Goal: Information Seeking & Learning: Understand process/instructions

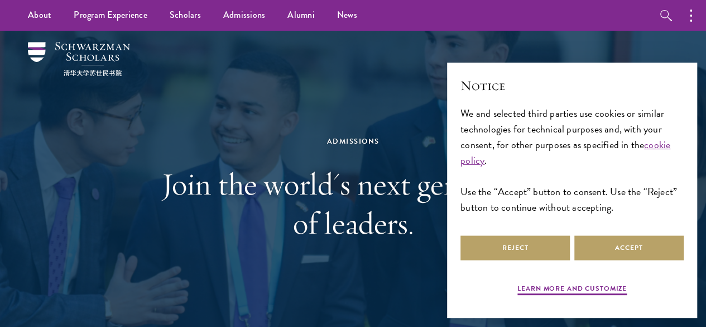
click at [566, 169] on div "We and selected third parties use cookies or similar technologies for technical…" at bounding box center [572, 161] width 223 height 110
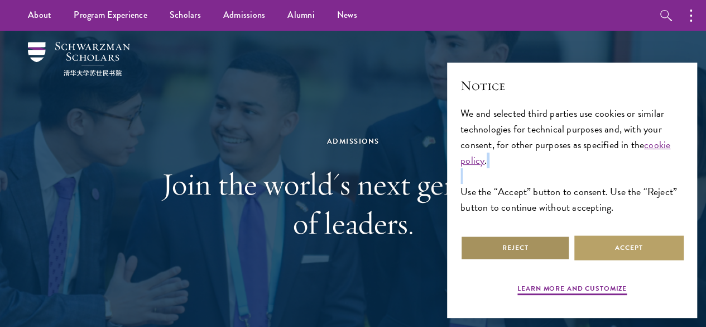
click at [522, 250] on button "Reject" at bounding box center [515, 247] width 109 height 25
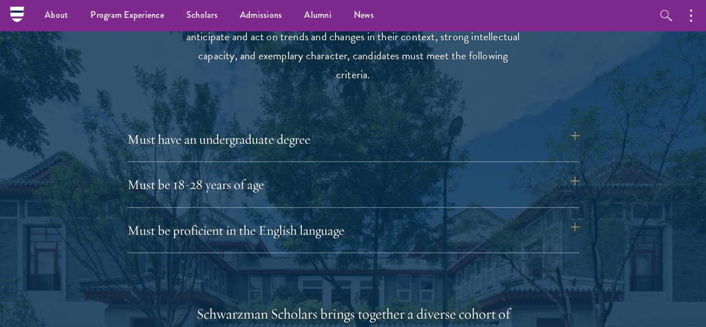
scroll to position [1261, 0]
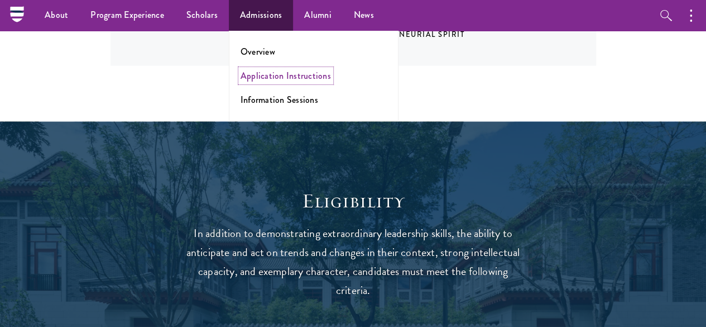
click at [272, 77] on link "Application Instructions" at bounding box center [286, 75] width 90 height 13
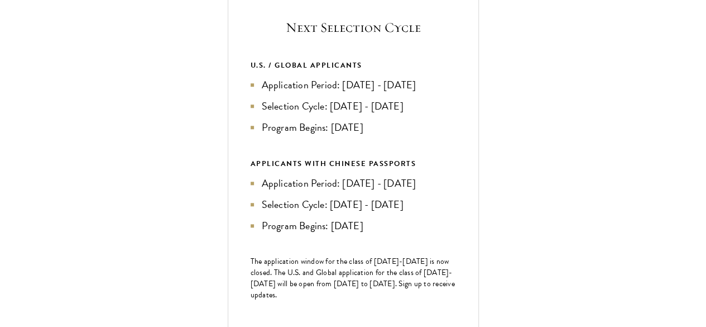
scroll to position [427, 0]
